Goal: Task Accomplishment & Management: Use online tool/utility

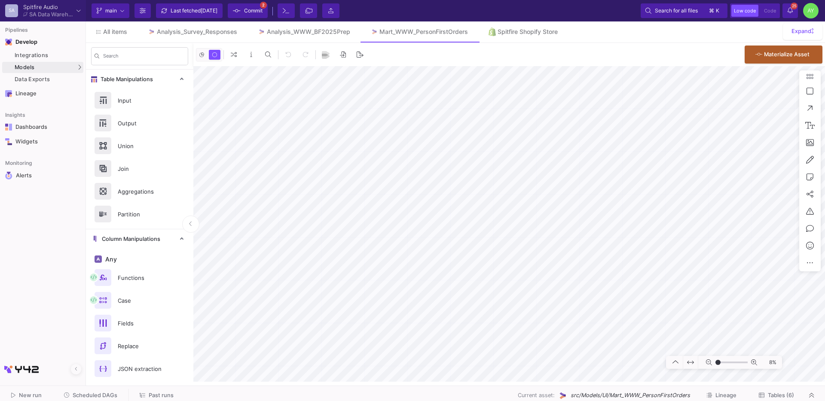
click at [82, 397] on span "Scheduled DAGs" at bounding box center [95, 395] width 45 height 6
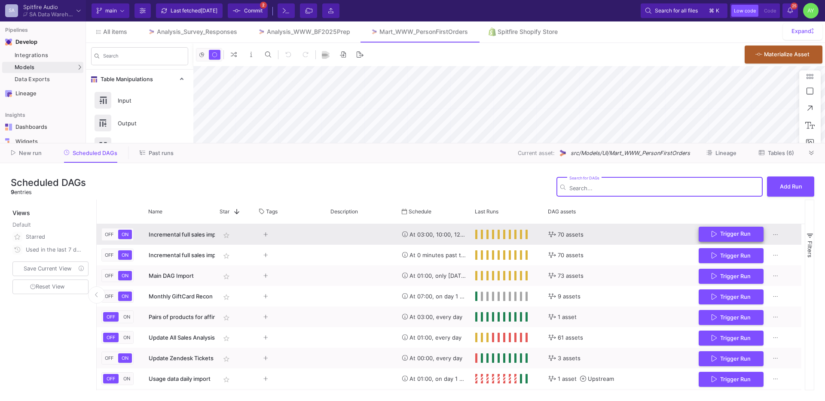
click at [723, 234] on span "Trigger Run" at bounding box center [735, 234] width 30 height 6
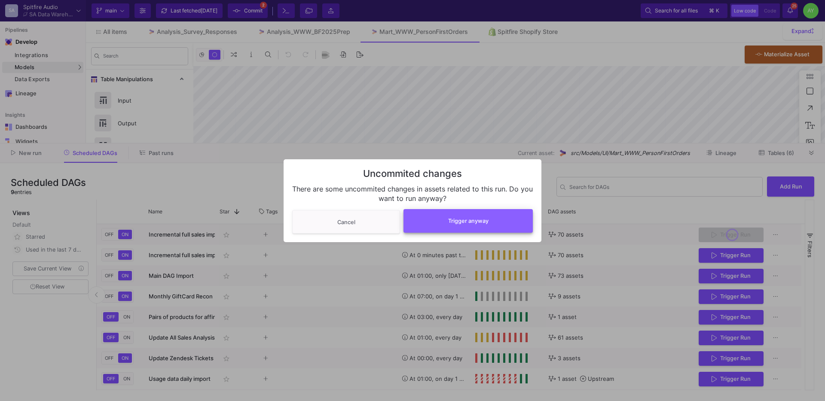
click at [445, 228] on button "Trigger anyway" at bounding box center [467, 221] width 129 height 24
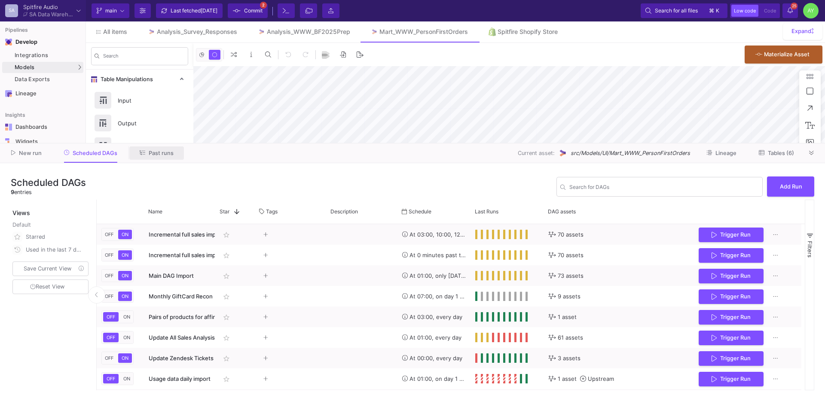
click at [154, 152] on span "Past runs" at bounding box center [161, 153] width 25 height 6
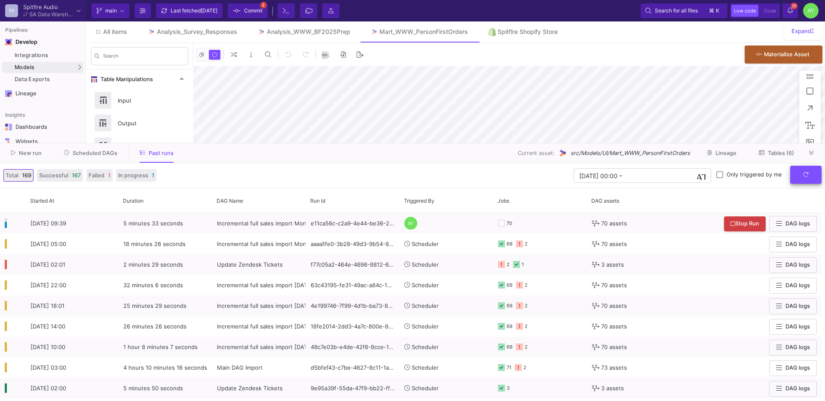
click at [799, 179] on button "submit" at bounding box center [805, 175] width 31 height 18
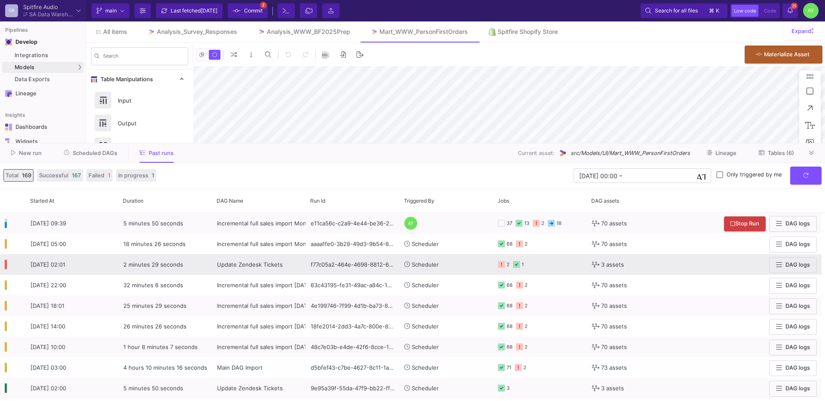
click at [253, 266] on span "Update Zendesk Tickets" at bounding box center [250, 264] width 66 height 7
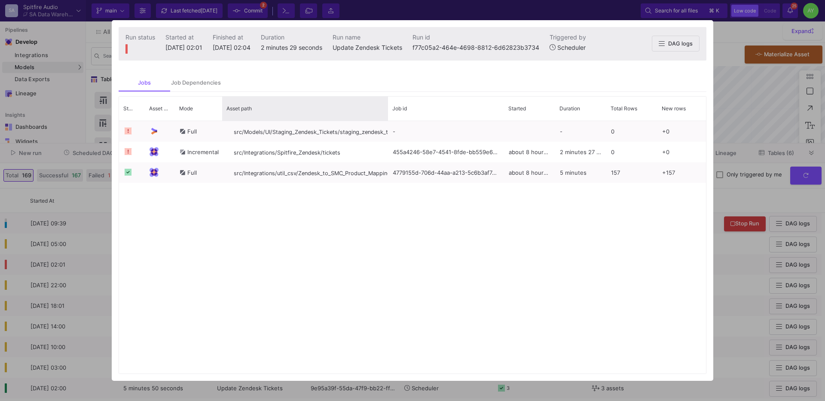
drag, startPoint x: 329, startPoint y: 114, endPoint x: 715, endPoint y: 96, distance: 386.9
click at [360, 133] on div "Status Asset Type Mode" at bounding box center [412, 235] width 587 height 277
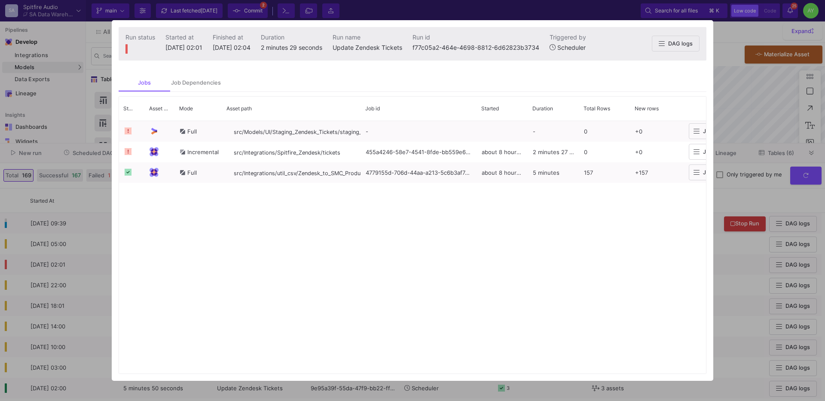
click at [746, 114] on div at bounding box center [412, 200] width 825 height 401
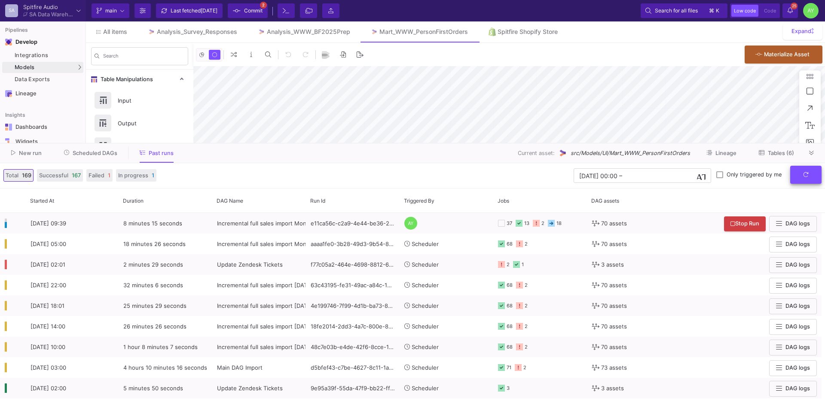
click at [806, 180] on button "submit" at bounding box center [805, 175] width 31 height 18
click at [806, 173] on icon "submit" at bounding box center [806, 175] width 6 height 6
click at [803, 180] on button "submit" at bounding box center [805, 175] width 31 height 18
click at [810, 177] on button "submit" at bounding box center [805, 175] width 31 height 18
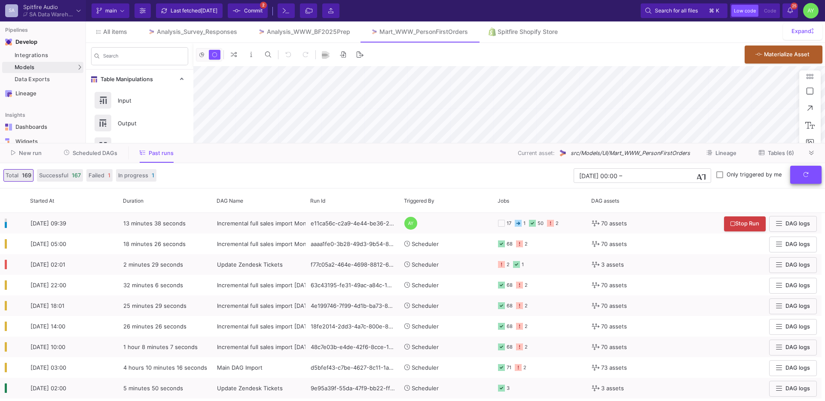
click at [810, 177] on button "submit" at bounding box center [805, 175] width 31 height 18
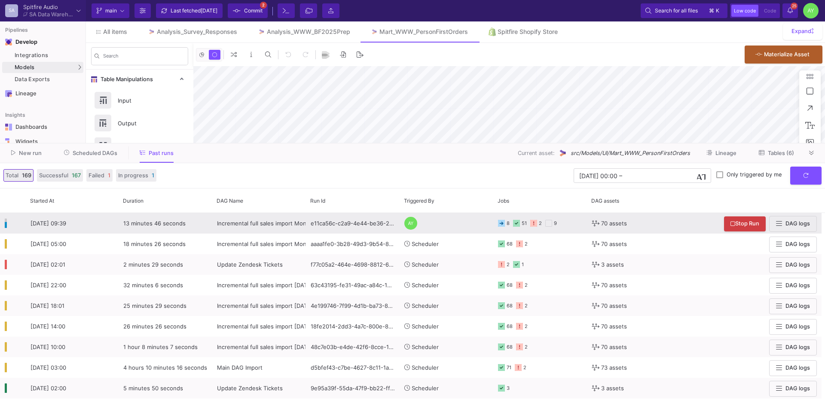
click at [324, 221] on div "e11ca56c-c2a9-4e44-be36-2c3a6642a648" at bounding box center [353, 223] width 94 height 21
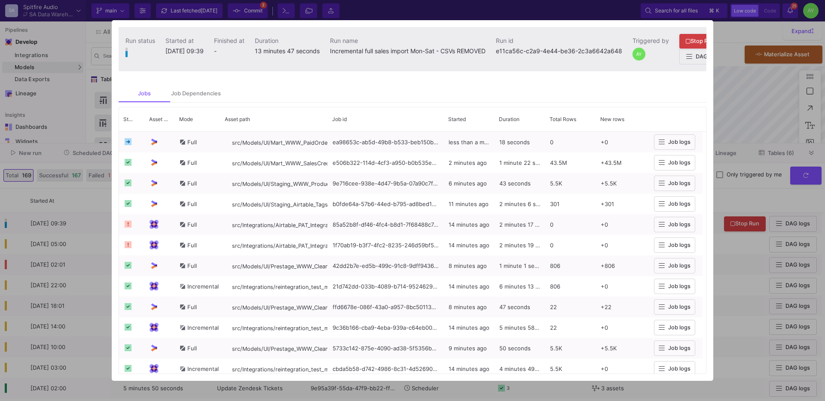
click at [74, 192] on div at bounding box center [412, 200] width 825 height 401
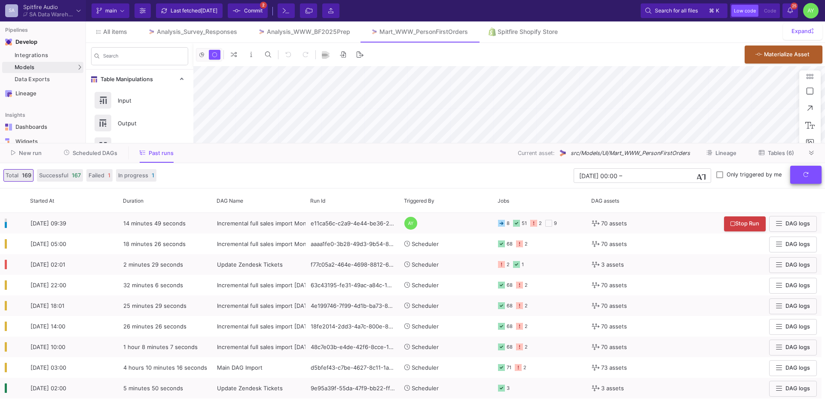
click at [809, 177] on button "submit" at bounding box center [805, 175] width 31 height 18
click at [805, 181] on button "submit" at bounding box center [805, 175] width 31 height 18
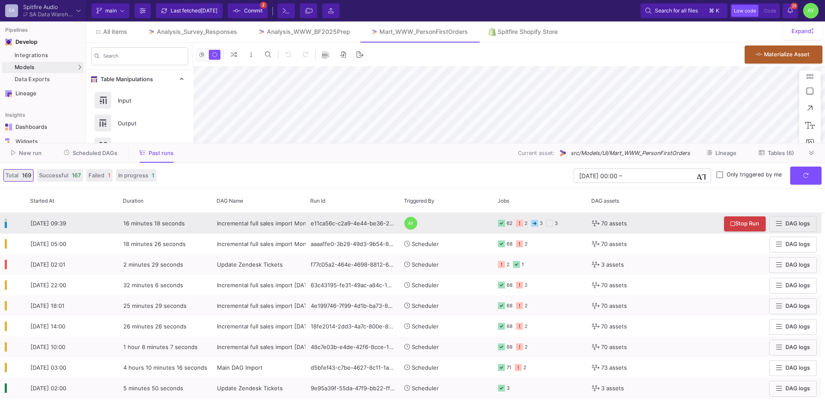
click at [440, 230] on y42-orchestration-triggered-by "AY" at bounding box center [446, 223] width 84 height 20
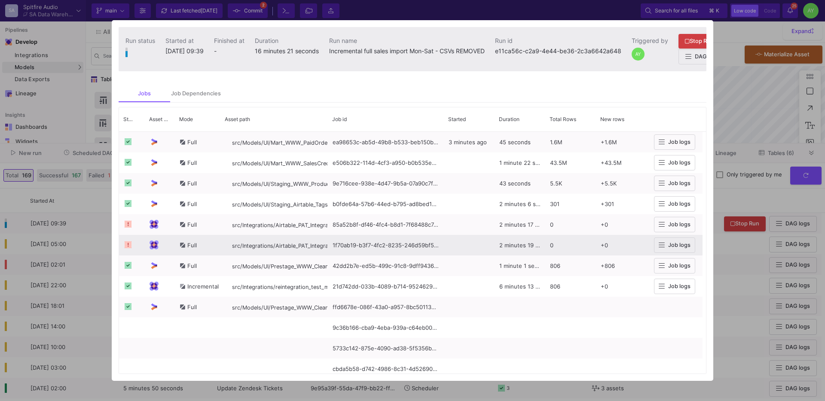
click at [750, 192] on div at bounding box center [412, 200] width 825 height 401
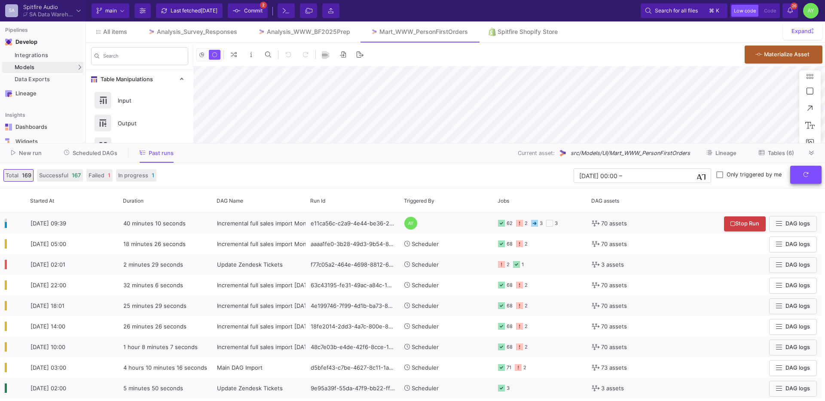
click at [807, 179] on button "submit" at bounding box center [805, 175] width 31 height 18
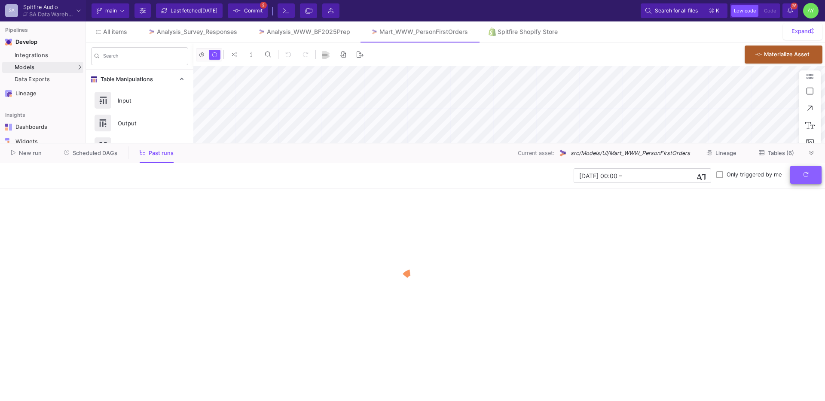
click at [809, 178] on button "submit" at bounding box center [805, 175] width 31 height 18
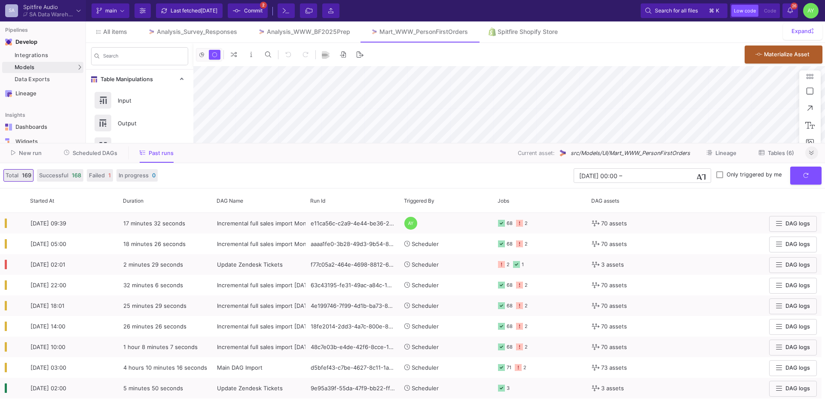
click at [813, 156] on fa-icon at bounding box center [811, 153] width 5 height 6
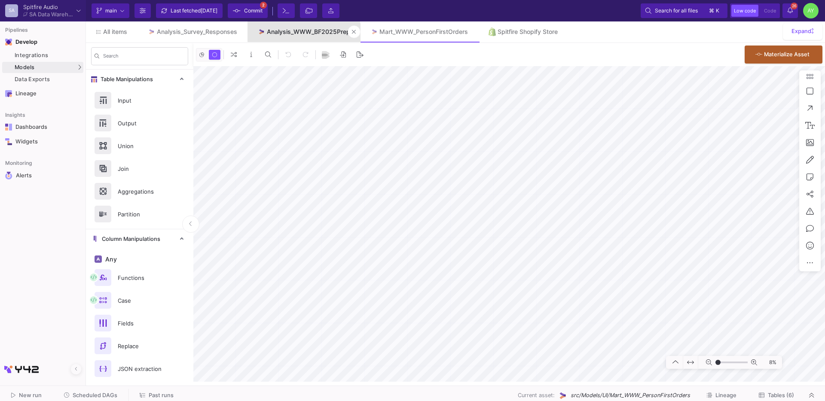
click at [298, 37] on link "Analysis_WWW_BF2025Prep" at bounding box center [303, 31] width 113 height 21
type input "-20"
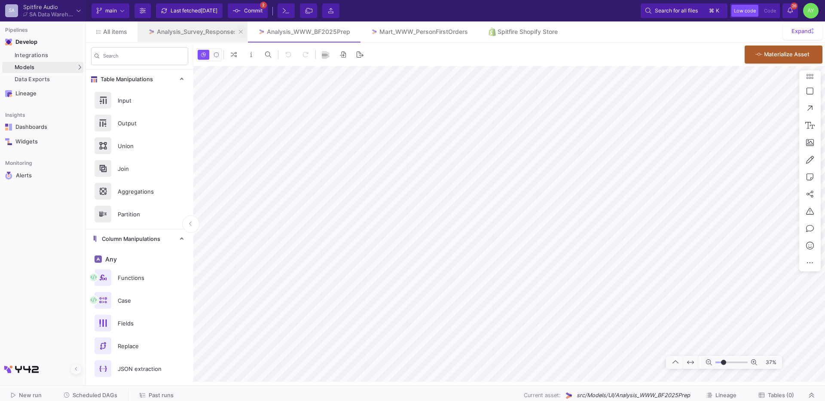
click at [242, 33] on icon at bounding box center [241, 32] width 4 height 6
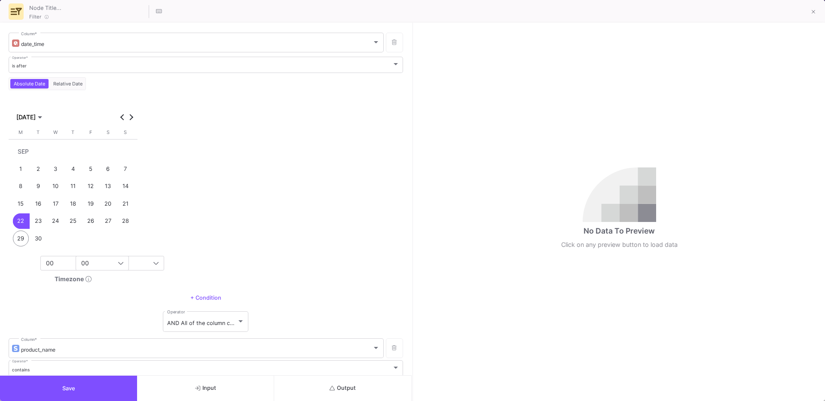
scroll to position [85, 0]
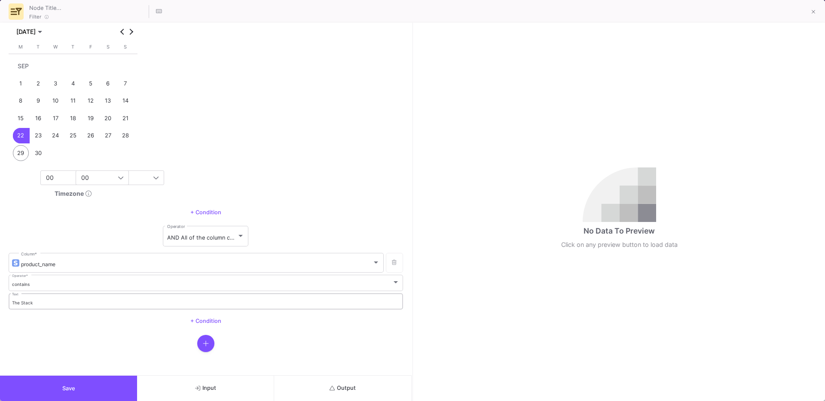
click at [47, 307] on div "The Stack Text" at bounding box center [206, 301] width 388 height 18
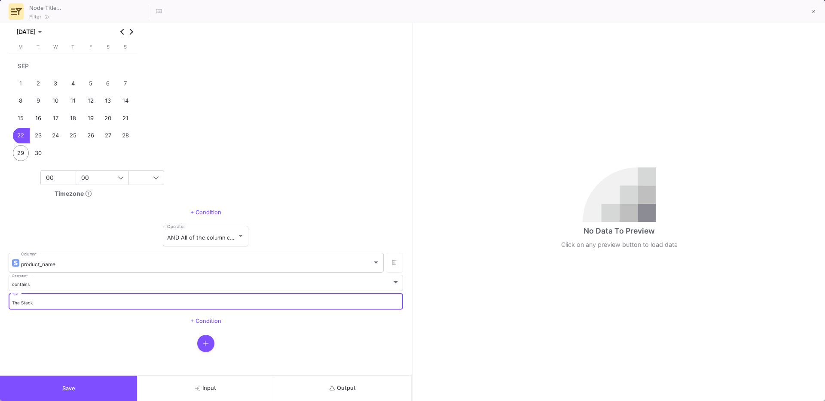
click at [52, 301] on input "The Stack" at bounding box center [206, 303] width 388 height 6
type input "Orchestral Swarm"
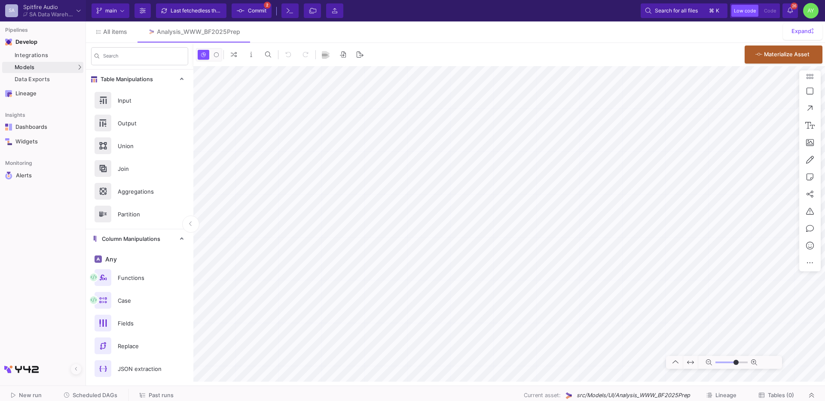
type input "-20"
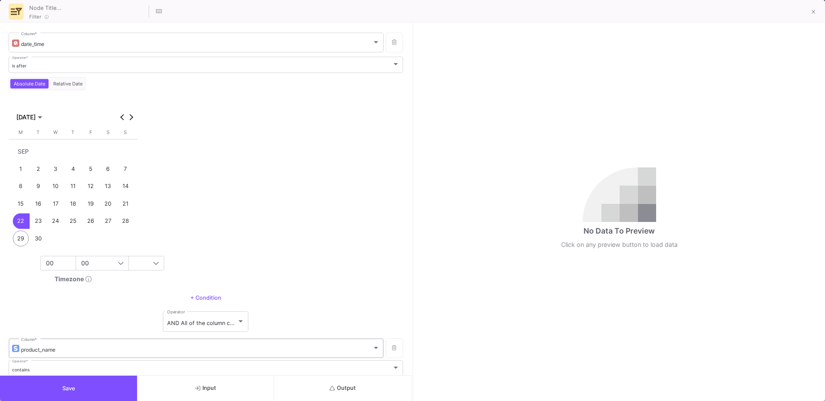
scroll to position [85, 0]
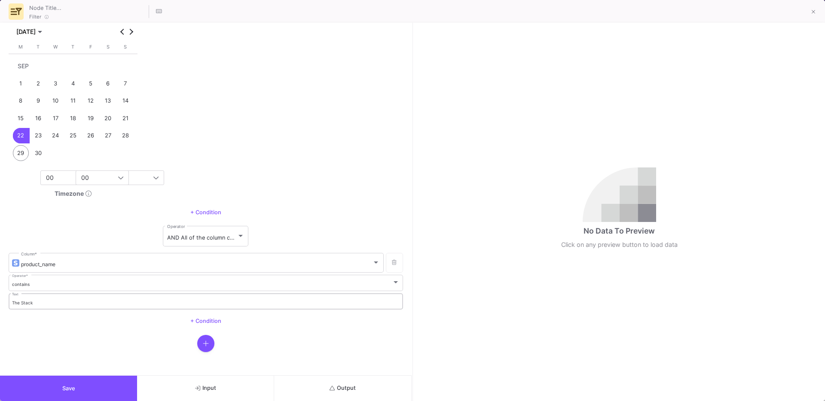
click at [30, 304] on input "The Stack" at bounding box center [206, 303] width 388 height 6
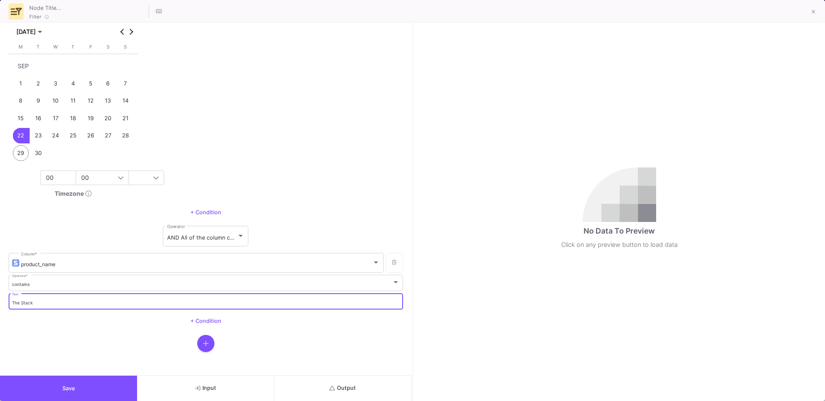
click at [30, 304] on input "The Stack" at bounding box center [206, 303] width 388 height 6
type input "Orchestral Swarm"
click at [77, 384] on button "Save" at bounding box center [68, 388] width 137 height 25
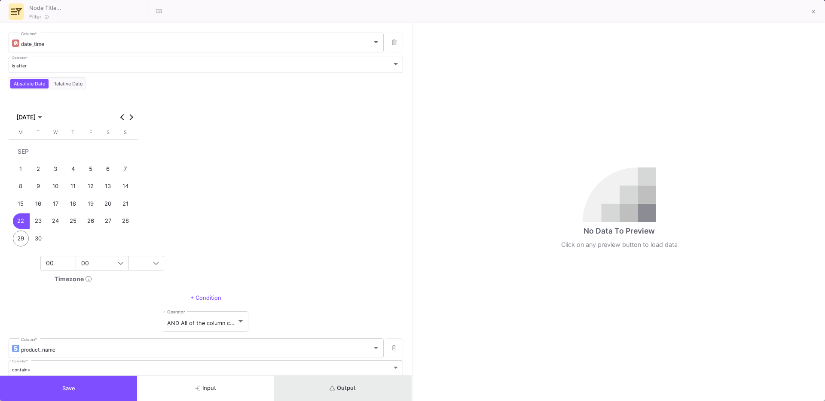
click at [360, 386] on button "Output" at bounding box center [342, 388] width 137 height 25
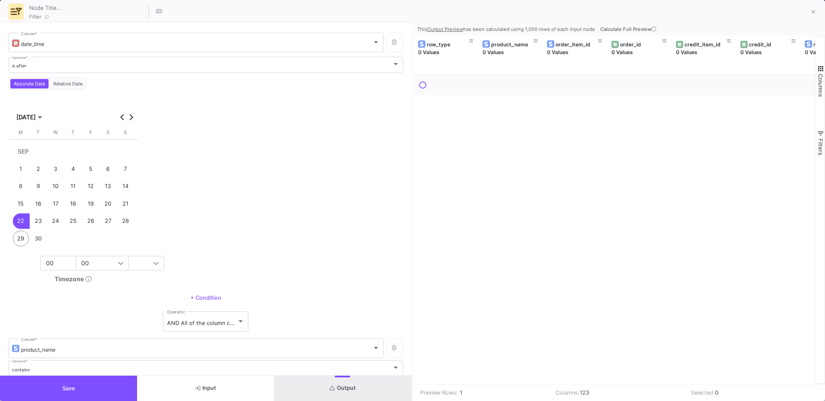
click at [618, 34] on button "Calculate Full Preview" at bounding box center [628, 29] width 61 height 13
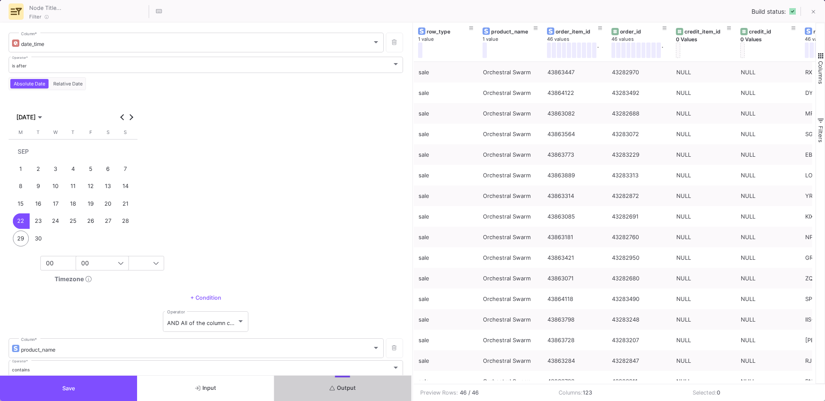
click at [64, 384] on button "Save" at bounding box center [68, 388] width 137 height 25
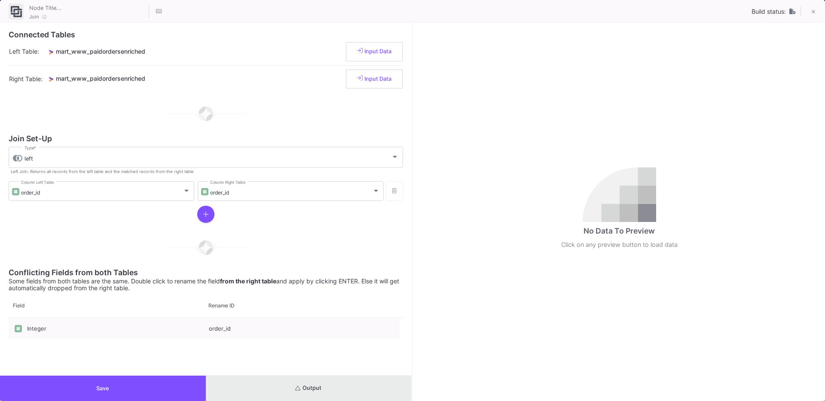
click at [299, 393] on button "Output" at bounding box center [309, 388] width 206 height 25
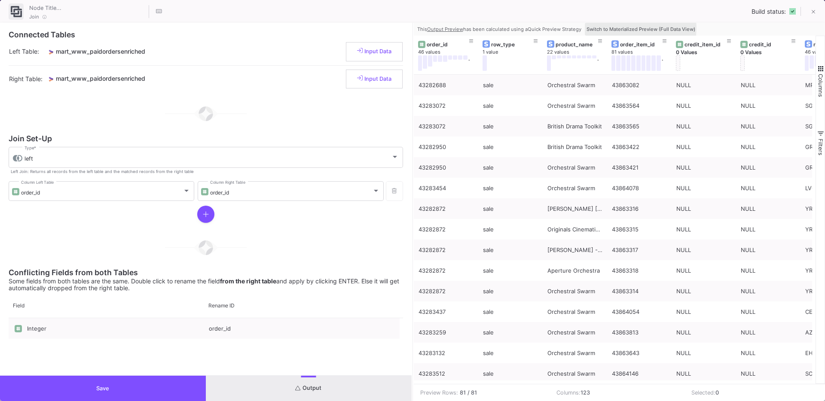
click at [619, 27] on span "Switch to Materialized Preview (Full Data View)" at bounding box center [640, 29] width 109 height 6
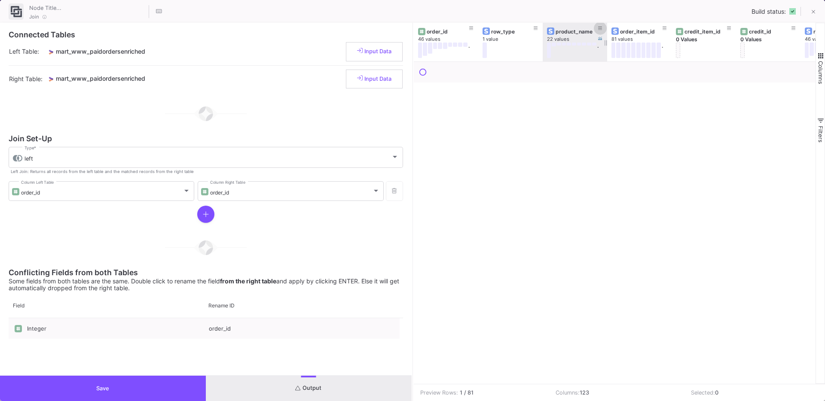
click at [601, 29] on icon at bounding box center [600, 28] width 4 height 5
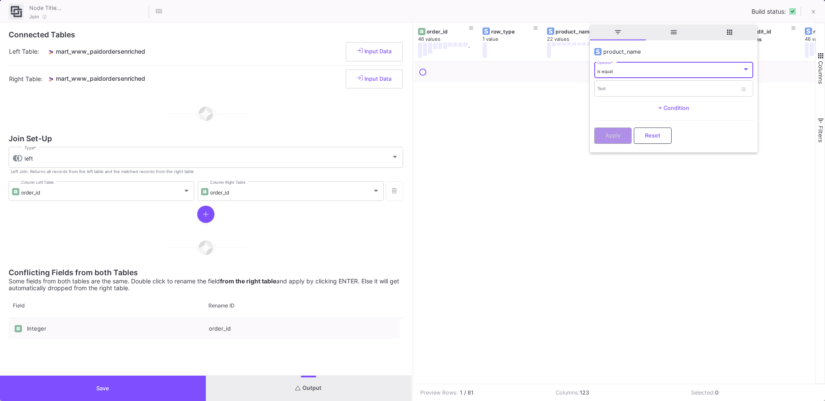
click at [619, 76] on div "is equal Operator *" at bounding box center [673, 70] width 152 height 18
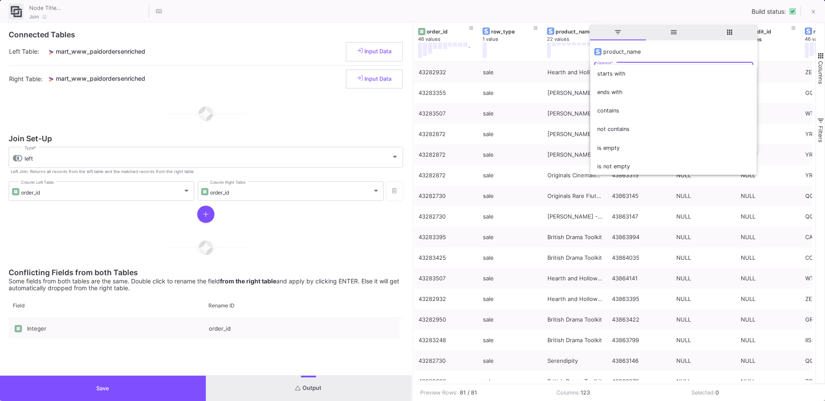
scroll to position [76, 0]
click at [628, 128] on span "not contains" at bounding box center [673, 128] width 152 height 18
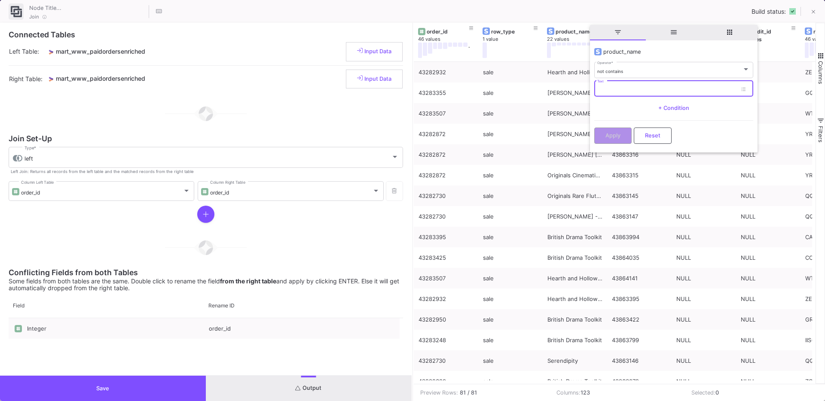
click at [615, 88] on input "Text" at bounding box center [667, 90] width 140 height 6
type input "Swarm"
click at [661, 106] on span "+ Condition" at bounding box center [673, 108] width 31 height 6
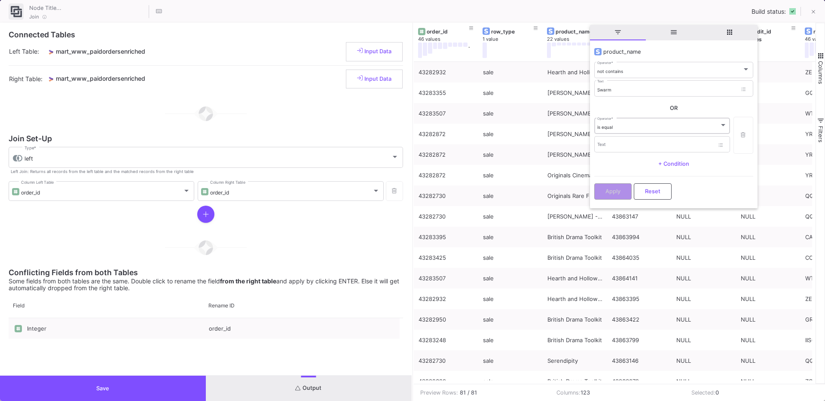
click at [633, 131] on div "is equal Operator *" at bounding box center [662, 126] width 130 height 18
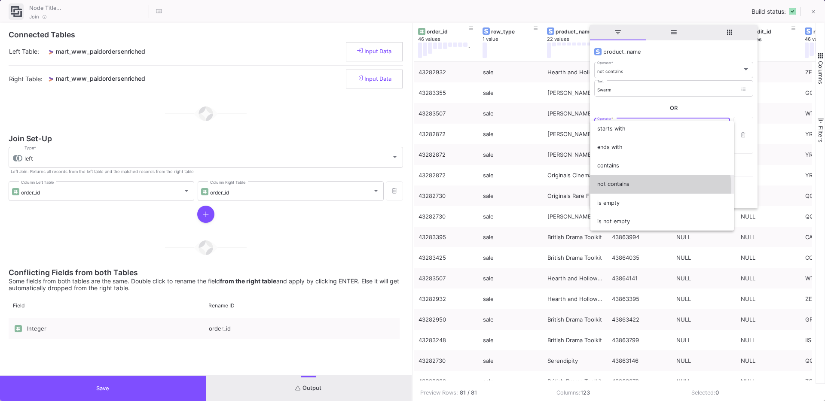
click at [626, 189] on span "not contains" at bounding box center [662, 184] width 130 height 18
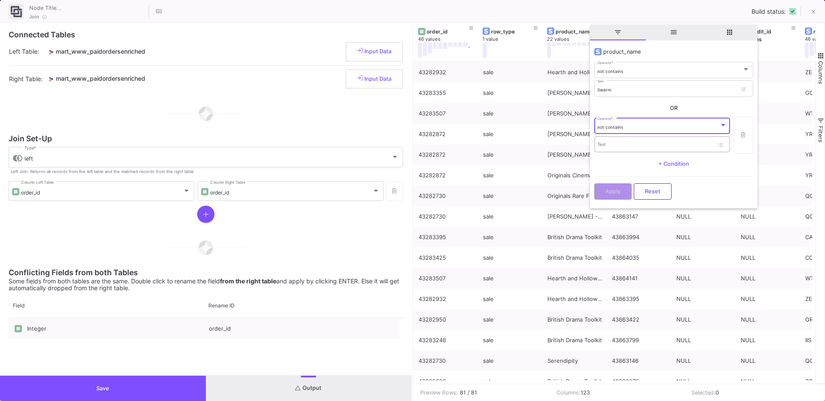
click at [621, 145] on input "Text" at bounding box center [655, 146] width 117 height 6
type input "British"
click at [612, 195] on button "Apply" at bounding box center [612, 191] width 37 height 16
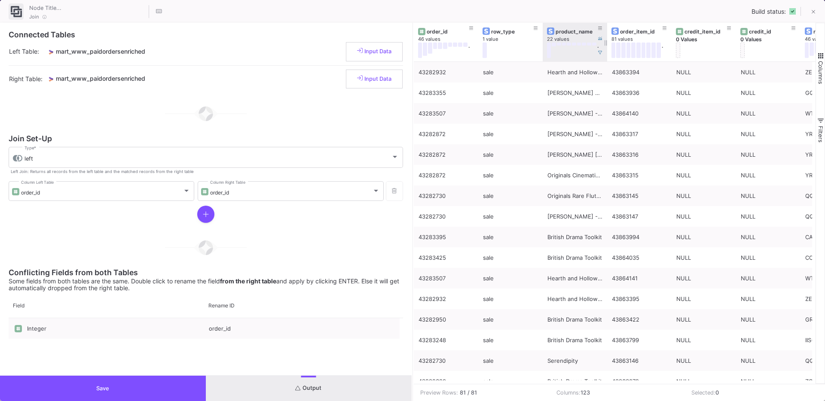
click at [567, 31] on div "product_name" at bounding box center [576, 31] width 43 height 6
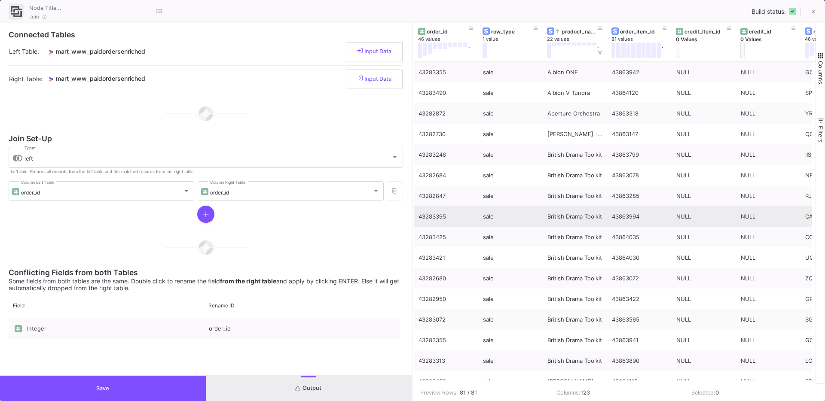
scroll to position [18, 0]
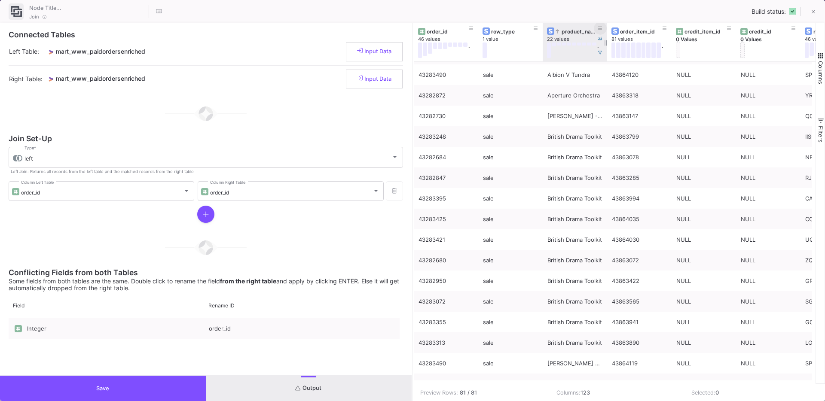
click at [600, 26] on icon at bounding box center [600, 28] width 4 height 5
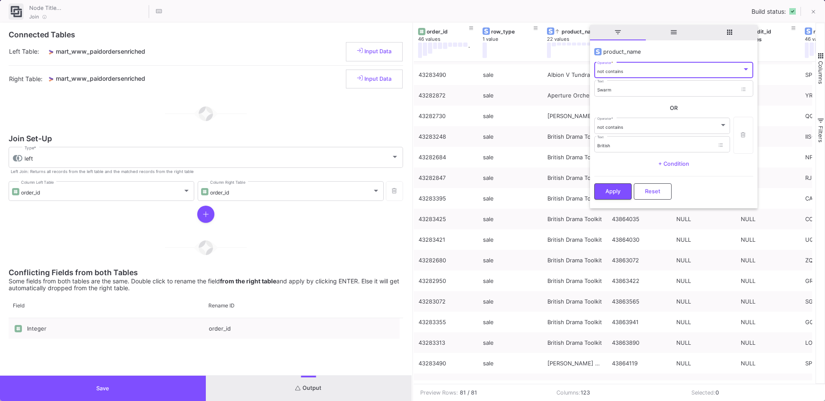
click at [676, 162] on span "+ Condition" at bounding box center [673, 164] width 31 height 6
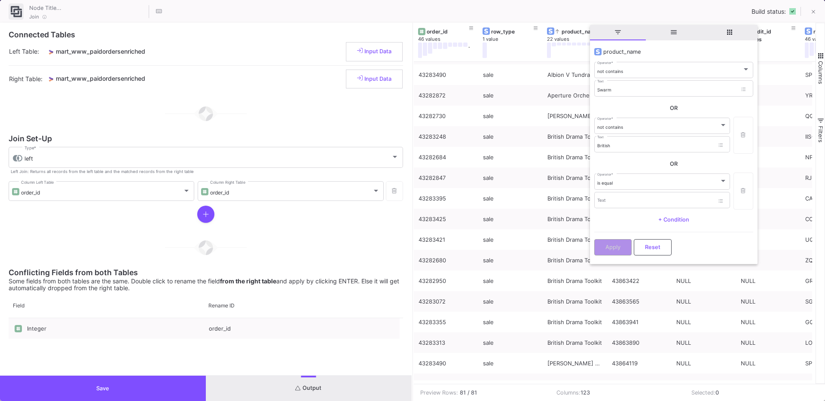
click at [743, 190] on icon "Column Menu" at bounding box center [742, 191] width 5 height 6
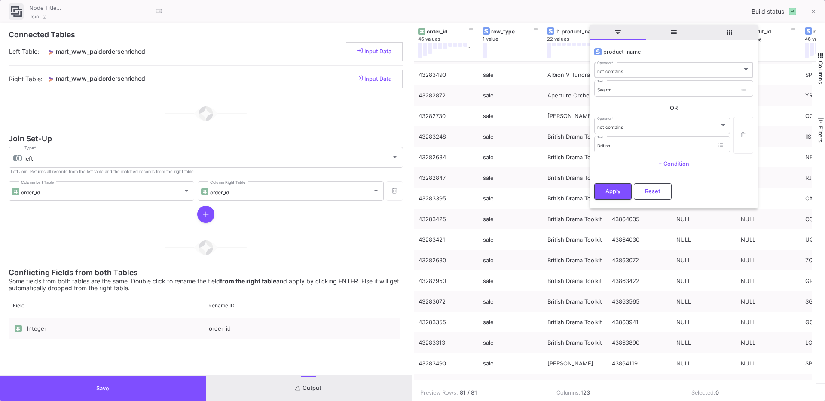
click at [636, 78] on div "not contains Operator *" at bounding box center [673, 70] width 152 height 18
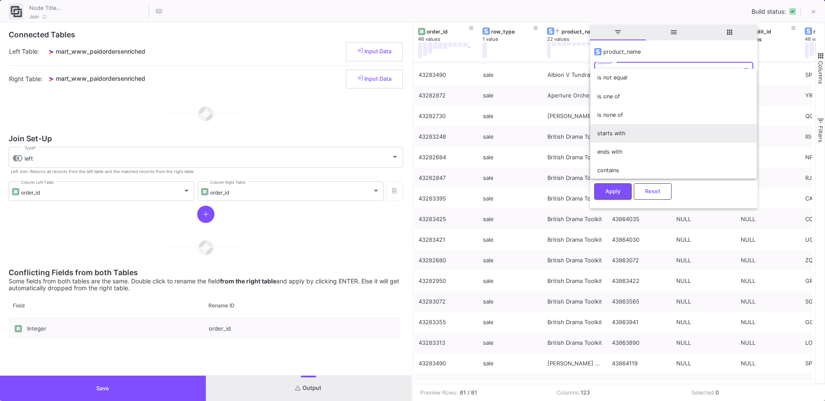
scroll to position [0, 0]
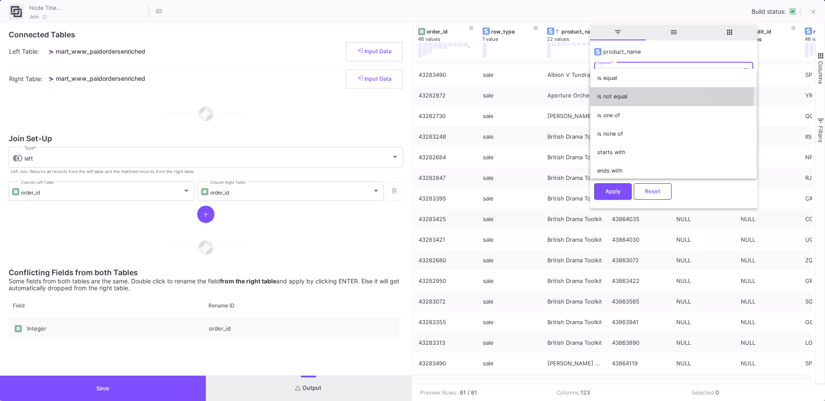
click at [621, 92] on span "is not equal" at bounding box center [673, 96] width 152 height 18
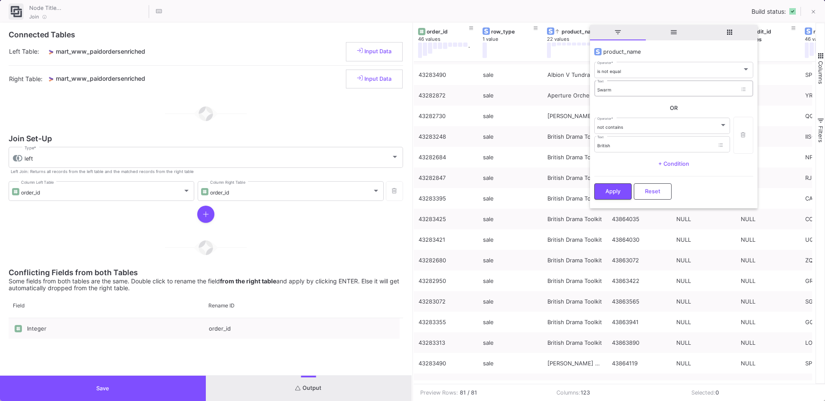
click at [629, 92] on div "Swarm Text" at bounding box center [667, 88] width 140 height 18
click at [616, 108] on div "OR" at bounding box center [673, 108] width 159 height 13
click at [747, 136] on button "Column Menu" at bounding box center [742, 135] width 19 height 37
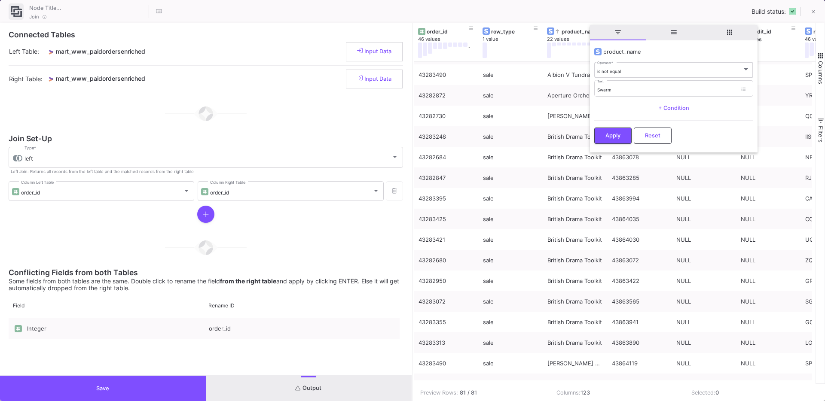
click at [620, 76] on div "is not equal Operator *" at bounding box center [673, 70] width 152 height 18
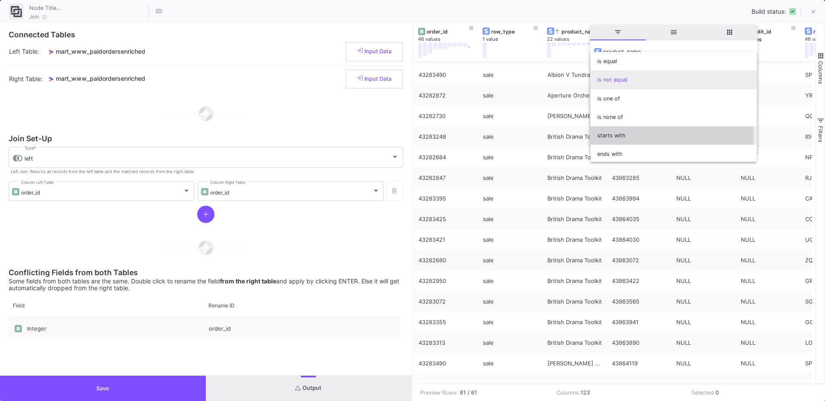
click at [654, 137] on span "starts with" at bounding box center [673, 135] width 152 height 18
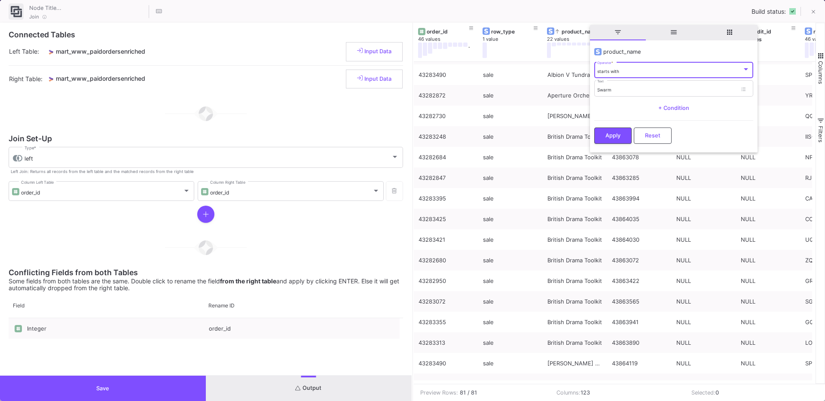
click at [631, 77] on div "starts with Operator *" at bounding box center [673, 70] width 152 height 18
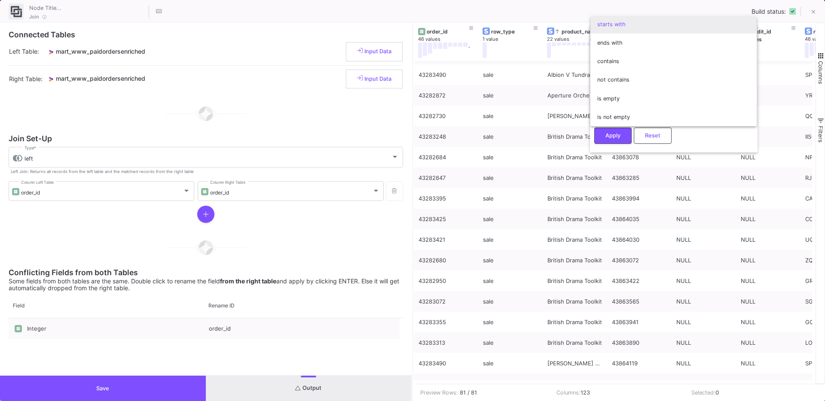
scroll to position [76, 0]
click at [623, 82] on span "not contains" at bounding box center [673, 79] width 152 height 18
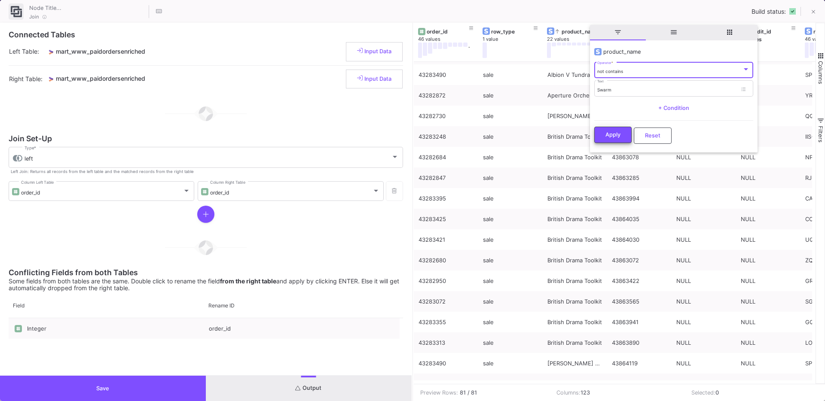
click at [616, 136] on span "Apply" at bounding box center [612, 134] width 15 height 6
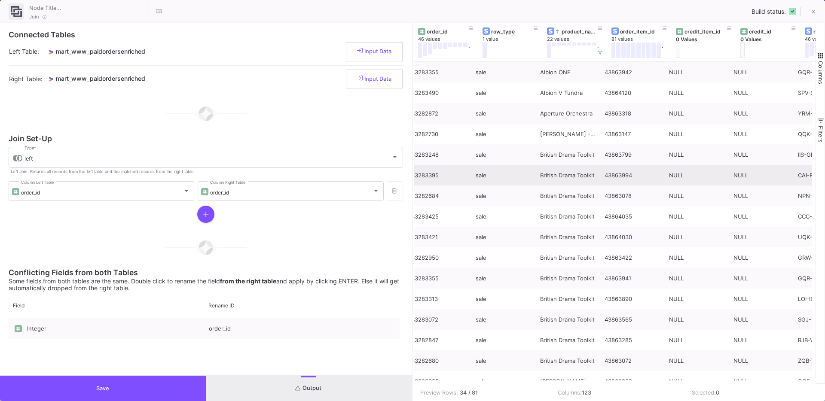
scroll to position [0, 0]
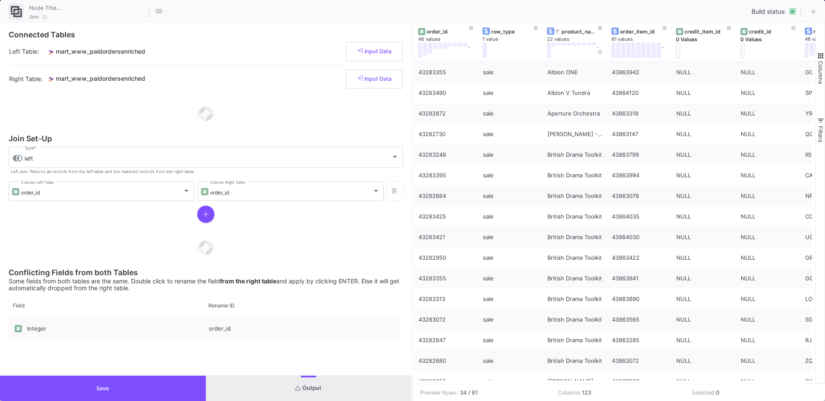
click at [820, 58] on span "button" at bounding box center [820, 56] width 8 height 8
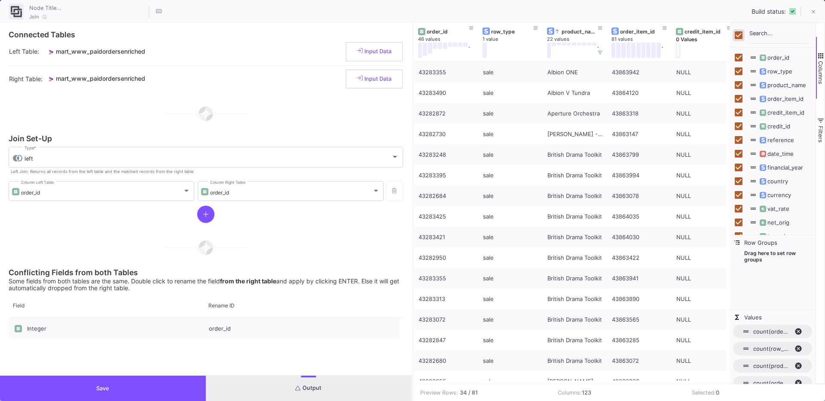
click at [741, 36] on input "Toggle Select All Columns" at bounding box center [738, 35] width 8 height 8
checkbox input "false"
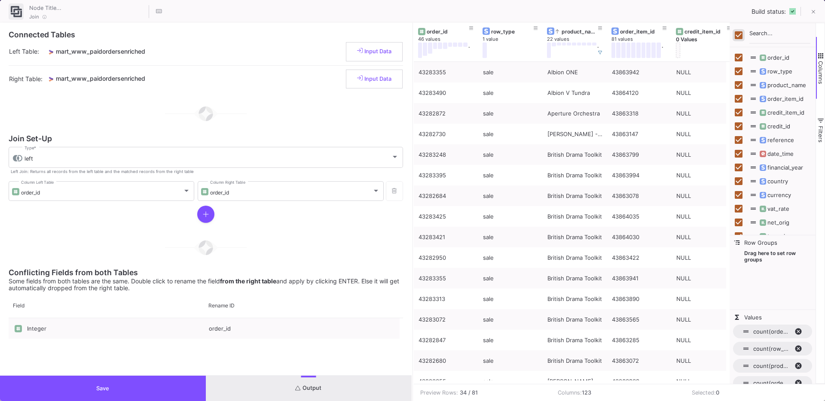
checkbox input "false"
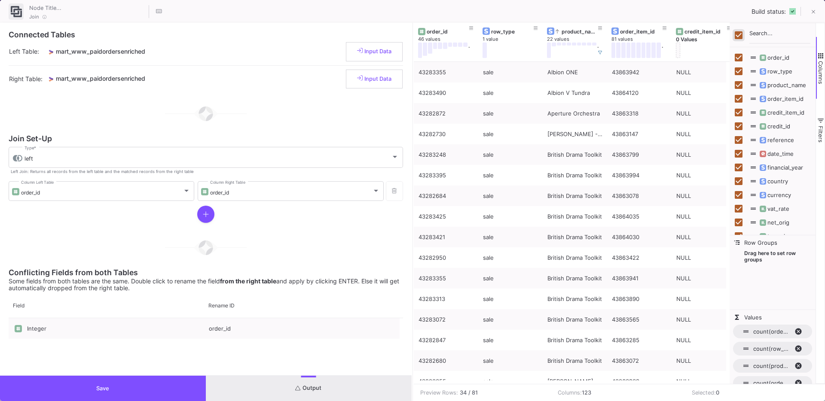
checkbox input "false"
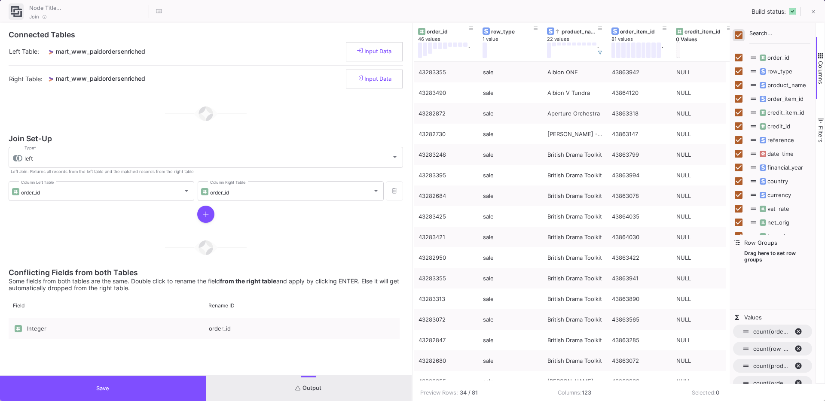
checkbox input "false"
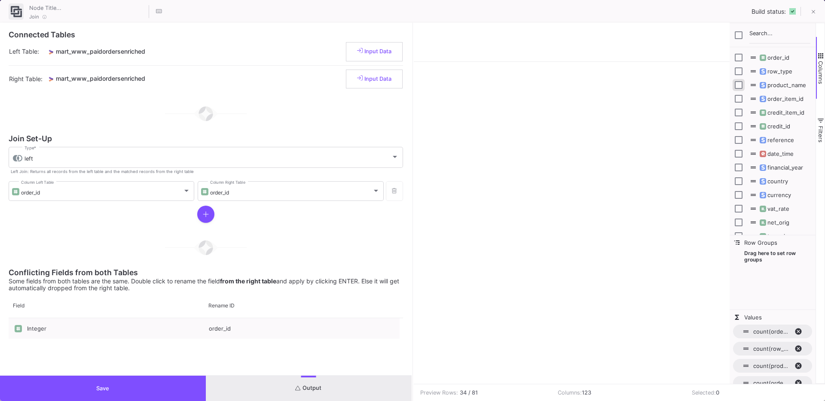
click at [739, 88] on input "Press SPACE to toggle visibility (hidden)" at bounding box center [738, 85] width 8 height 8
checkbox input "true"
checkbox input "false"
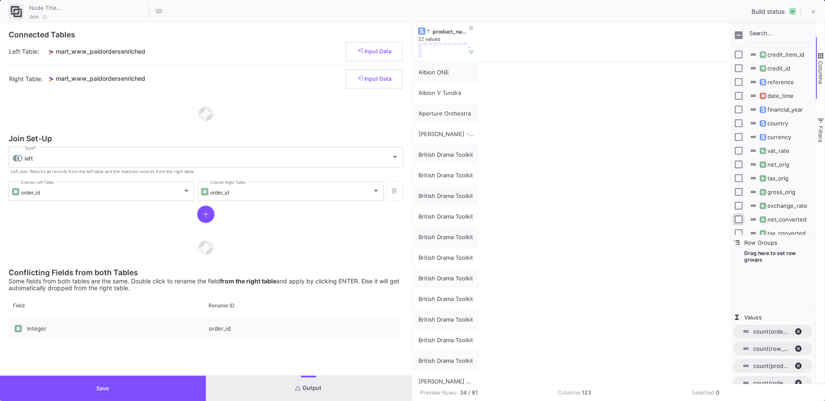
click at [737, 217] on input "Press SPACE to toggle visibility (hidden)" at bounding box center [738, 220] width 8 height 8
checkbox input "true"
click at [821, 68] on span "Columns" at bounding box center [820, 72] width 7 height 23
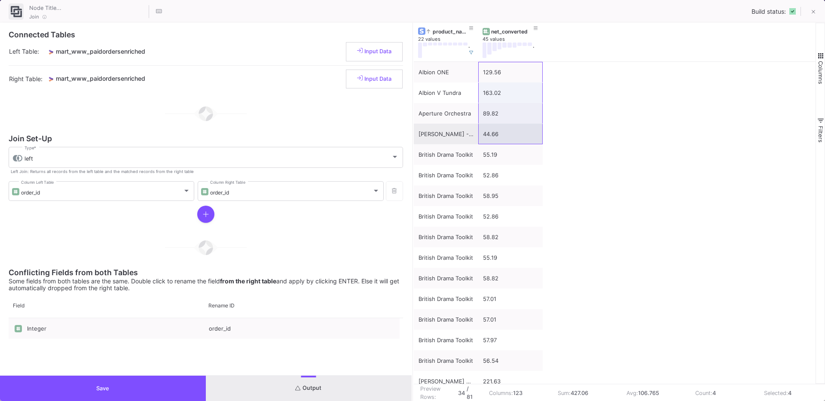
drag, startPoint x: 507, startPoint y: 74, endPoint x: 501, endPoint y: 138, distance: 64.7
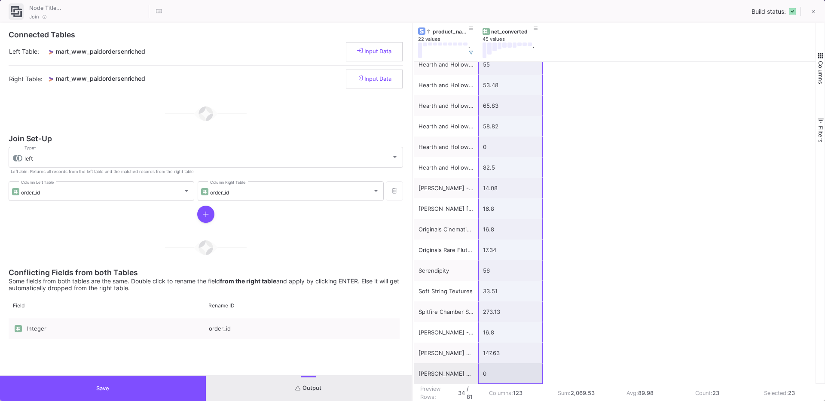
drag, startPoint x: 496, startPoint y: 225, endPoint x: 503, endPoint y: 377, distance: 151.8
click at [503, 377] on div "British Drama Toolkit 58.82 British Drama Toolkit 55.19 British Drama Toolkit 5…" at bounding box center [478, 33] width 129 height 701
click at [116, 393] on button "Save" at bounding box center [103, 388] width 206 height 25
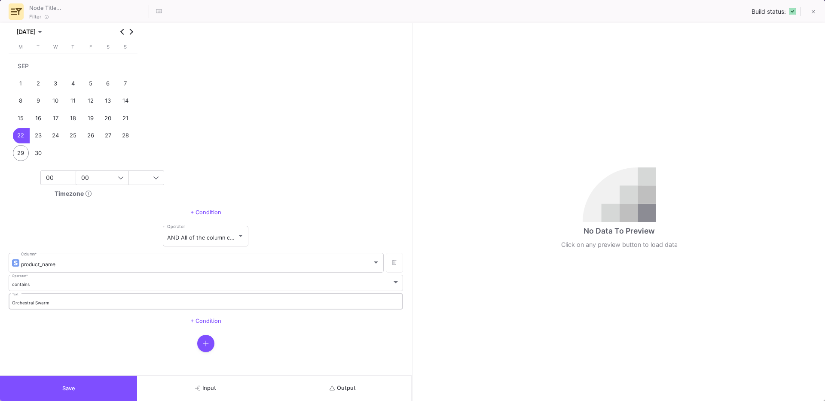
click at [43, 296] on div "Orchestral Swarm Text" at bounding box center [206, 301] width 388 height 18
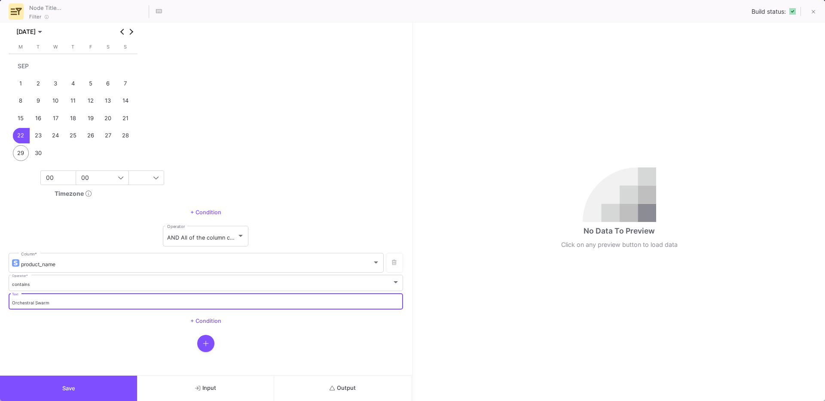
click at [31, 307] on div "Orchestral Swarm Text" at bounding box center [206, 301] width 388 height 18
click at [30, 303] on input "Orchestral Swarm" at bounding box center [206, 303] width 388 height 6
type input "British Drama"
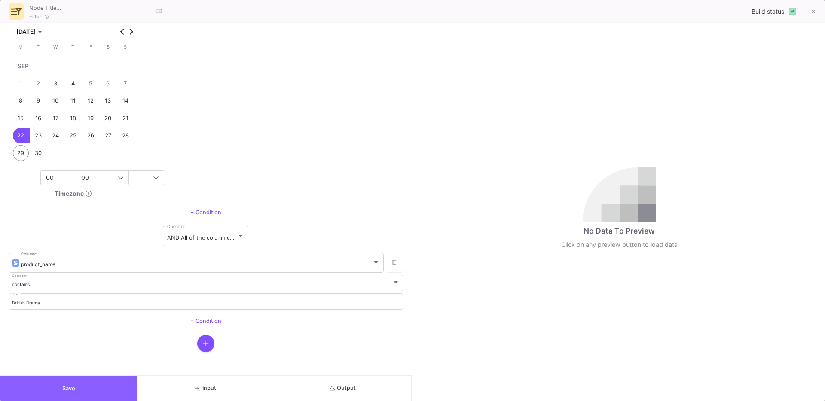
click at [56, 380] on button "Save" at bounding box center [68, 388] width 137 height 25
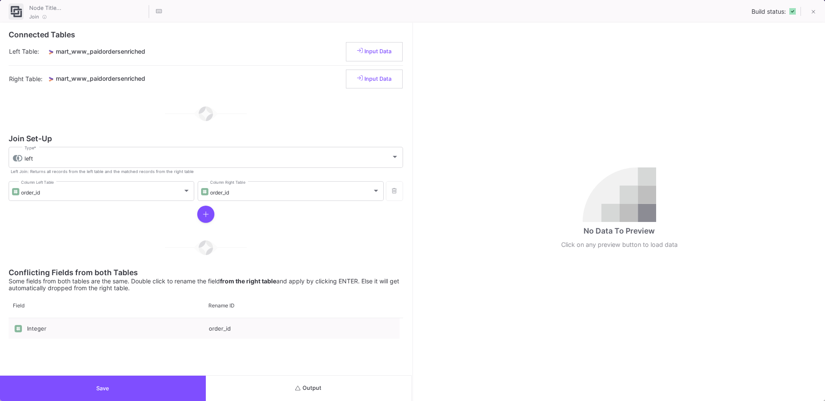
click at [371, 391] on button "Output" at bounding box center [309, 388] width 206 height 25
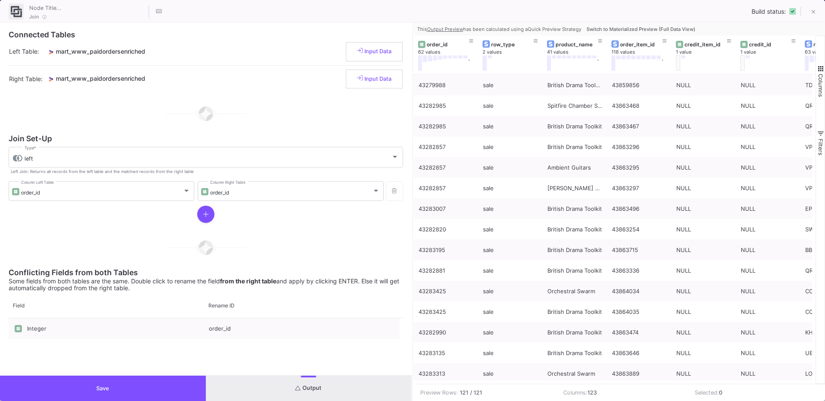
click at [619, 33] on button "Switch to Materialized Preview (Full Data View)" at bounding box center [641, 29] width 112 height 13
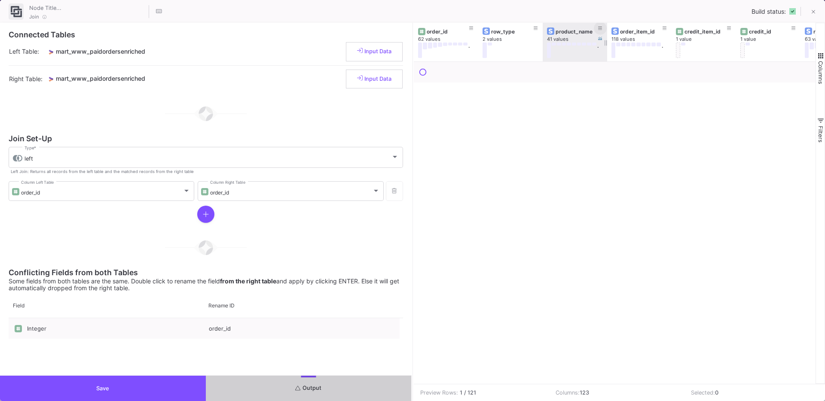
click at [602, 30] on button at bounding box center [600, 28] width 13 height 13
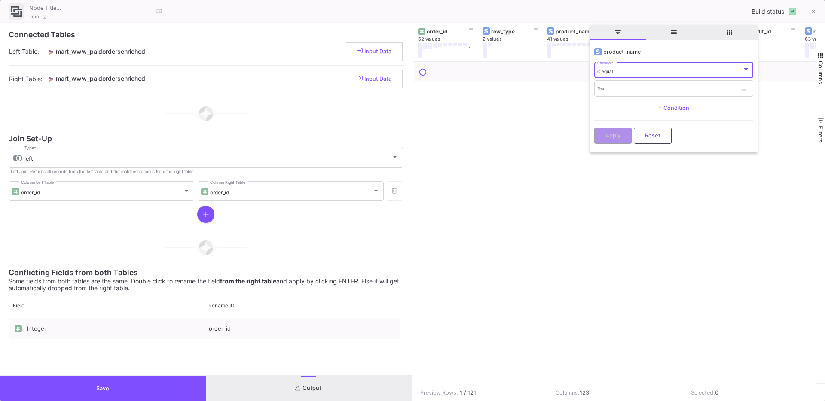
click at [605, 70] on span "is equal" at bounding box center [604, 71] width 15 height 5
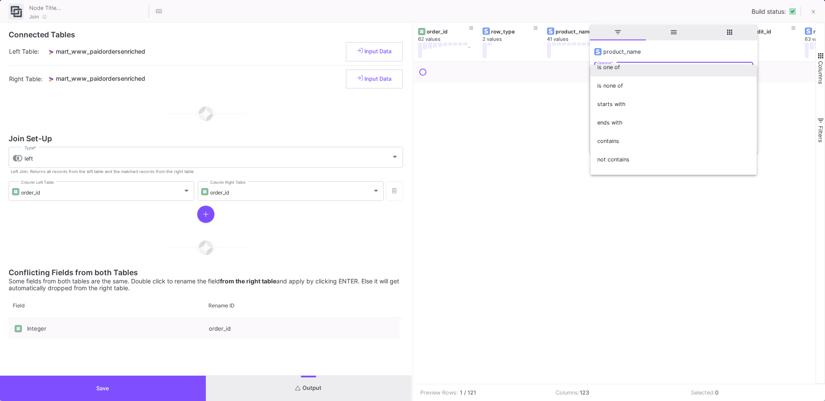
scroll to position [47, 0]
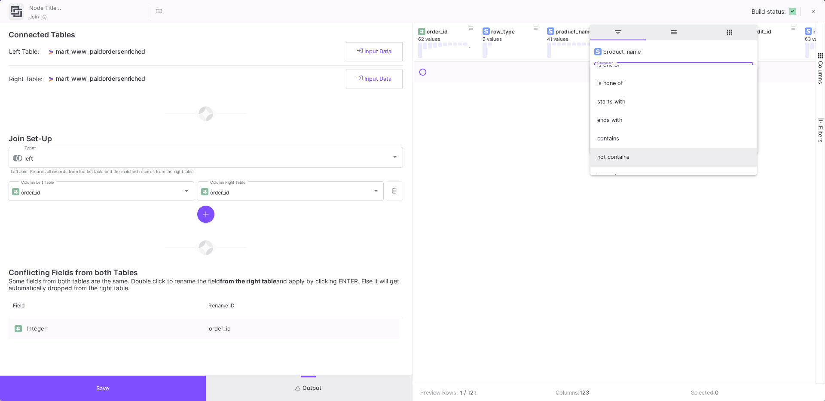
click at [620, 161] on span "not contains" at bounding box center [673, 157] width 152 height 18
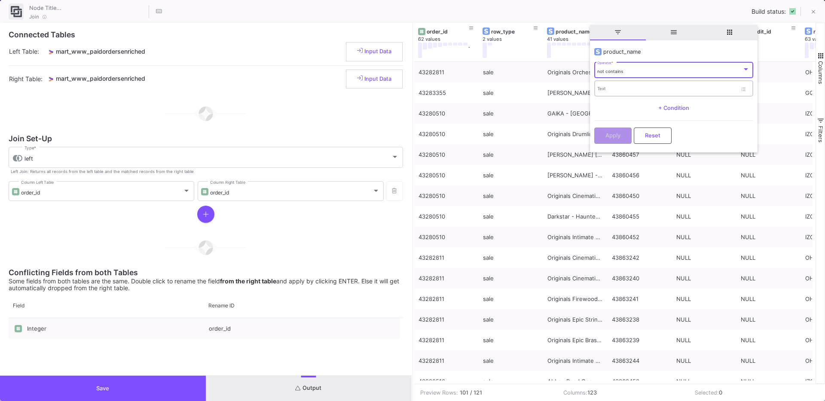
click at [617, 89] on input "Text" at bounding box center [667, 90] width 140 height 6
type input "British Drama"
click at [612, 135] on span "Apply" at bounding box center [612, 134] width 15 height 6
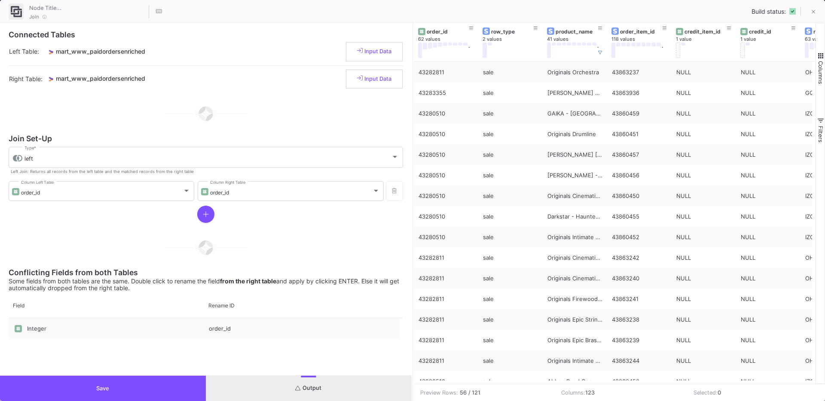
click at [819, 69] on span "Columns" at bounding box center [820, 72] width 7 height 23
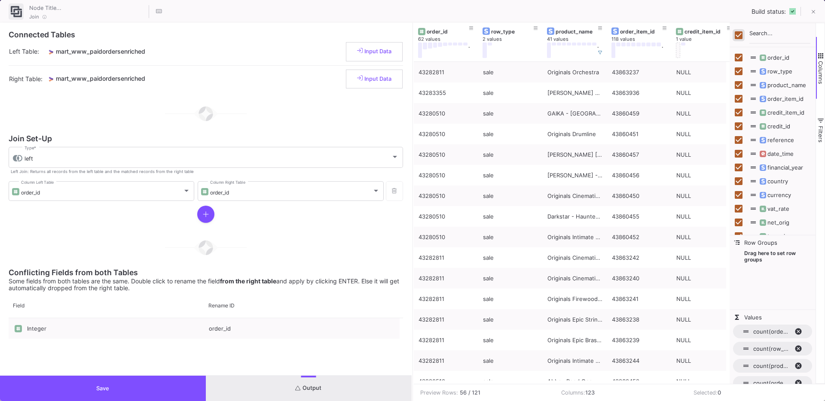
click at [739, 36] on input "Toggle Select All Columns" at bounding box center [738, 35] width 8 height 8
checkbox input "false"
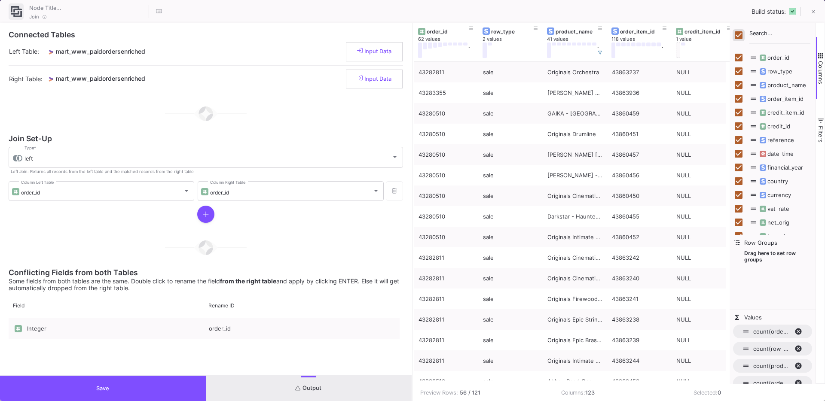
checkbox input "false"
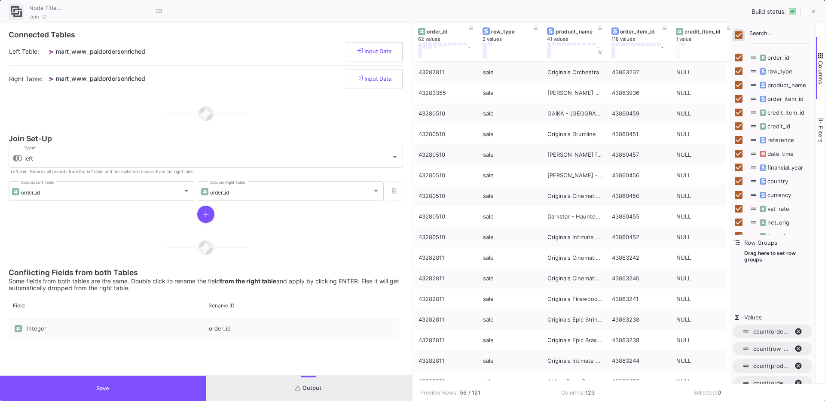
checkbox input "false"
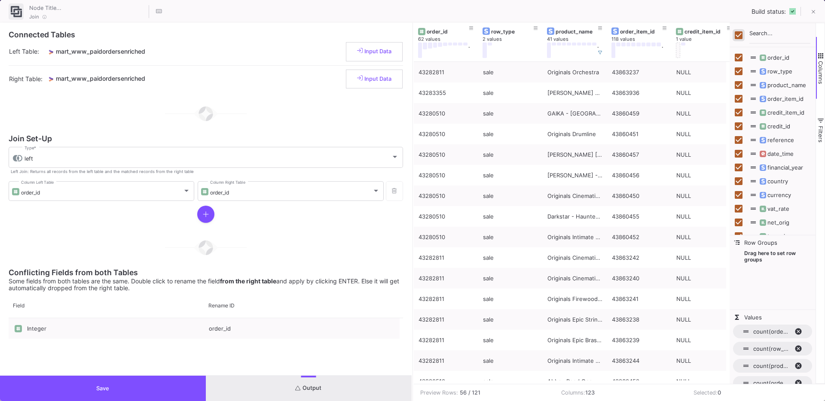
checkbox input "false"
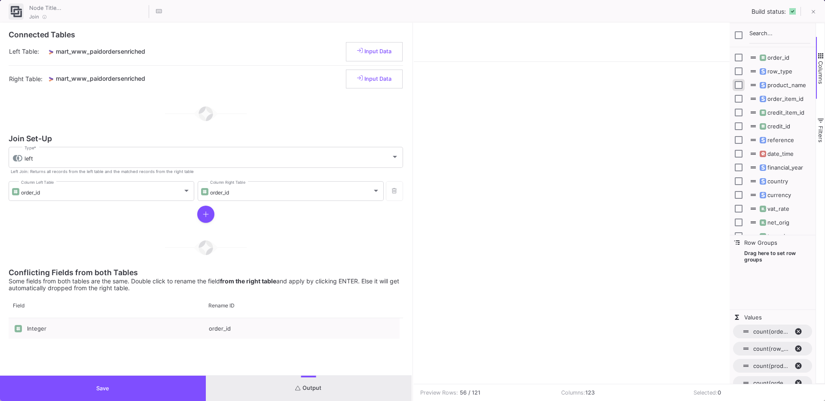
click at [740, 87] on input "Press SPACE to toggle visibility (hidden)" at bounding box center [738, 85] width 8 height 8
checkbox input "true"
checkbox input "false"
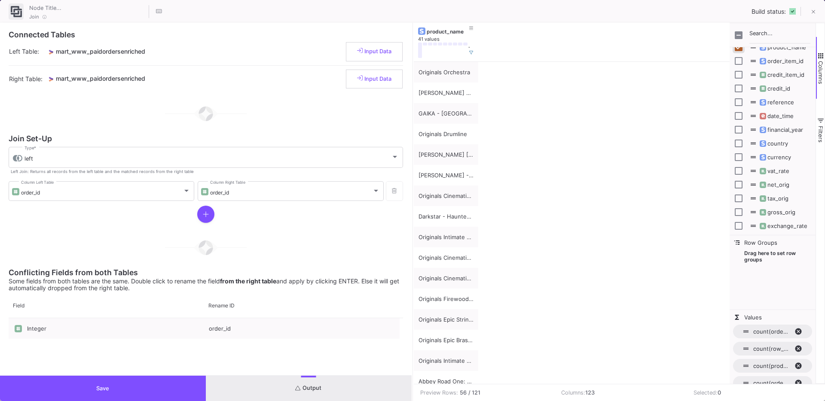
scroll to position [67, 0]
click at [743, 213] on div "net_converted" at bounding box center [772, 211] width 76 height 14
click at [740, 211] on input "Press SPACE to toggle visibility (hidden)" at bounding box center [738, 211] width 8 height 8
checkbox input "true"
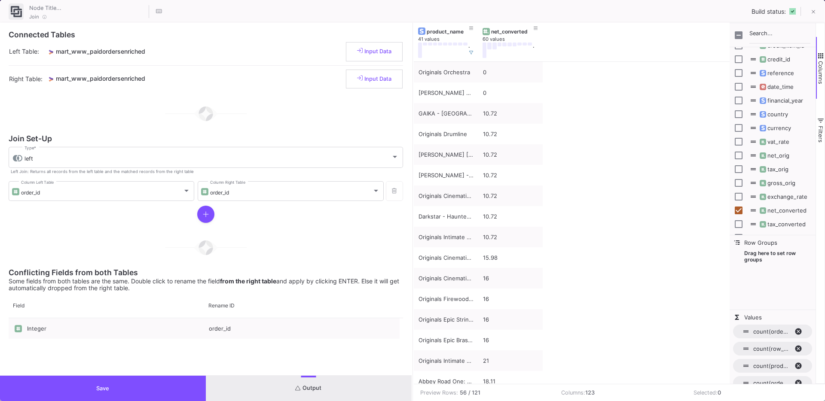
click at [820, 70] on span "Columns" at bounding box center [820, 72] width 7 height 23
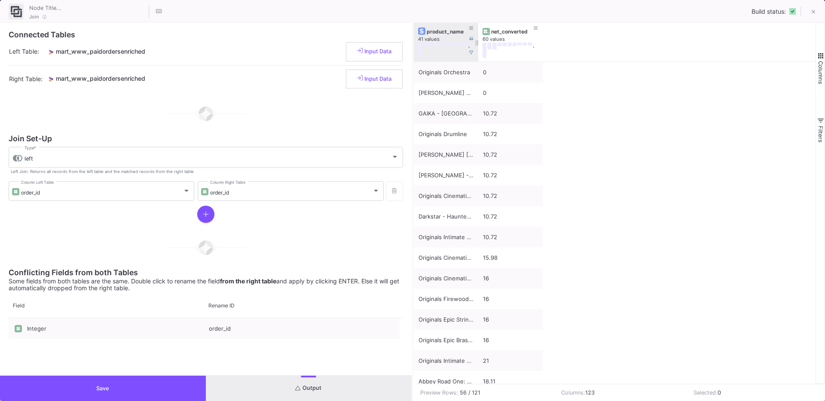
click at [444, 31] on div "product_name" at bounding box center [447, 31] width 43 height 6
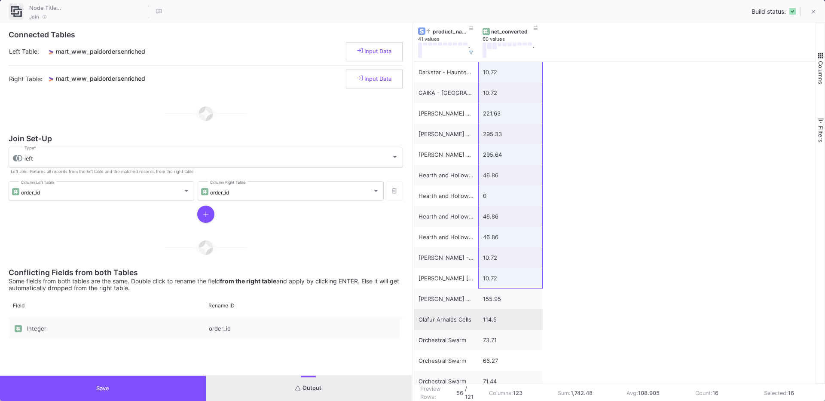
scroll to position [120, 0]
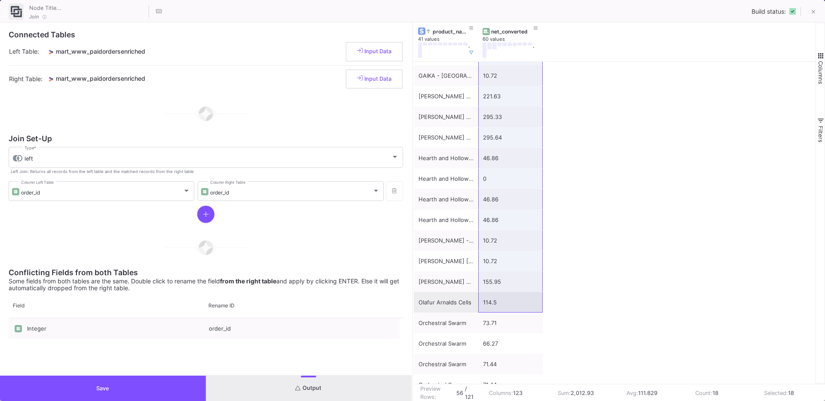
drag, startPoint x: 489, startPoint y: 70, endPoint x: 493, endPoint y: 301, distance: 231.5
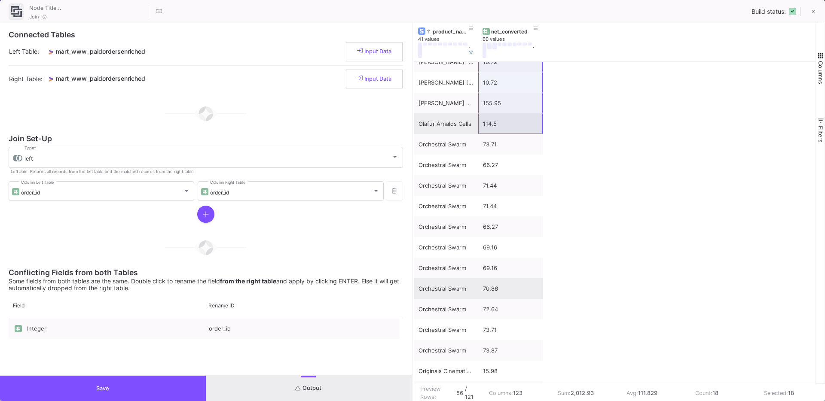
scroll to position [334, 0]
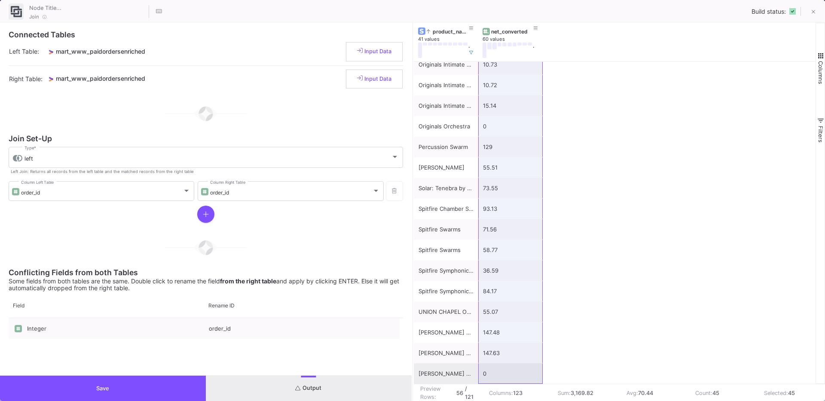
drag, startPoint x: 492, startPoint y: 188, endPoint x: 518, endPoint y: 374, distance: 187.8
